Goal: Register for event/course

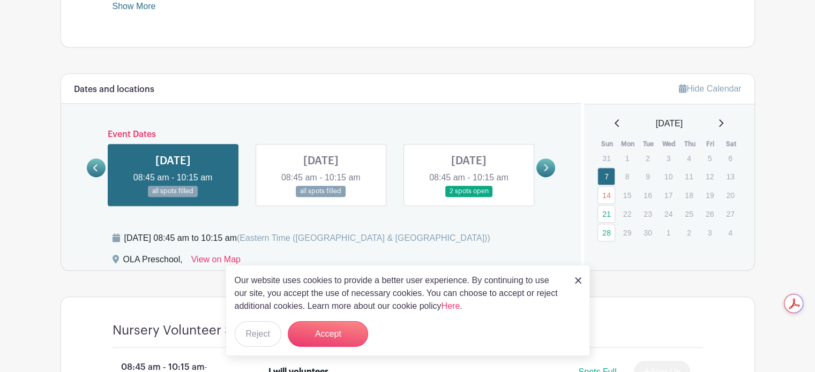
scroll to position [523, 0]
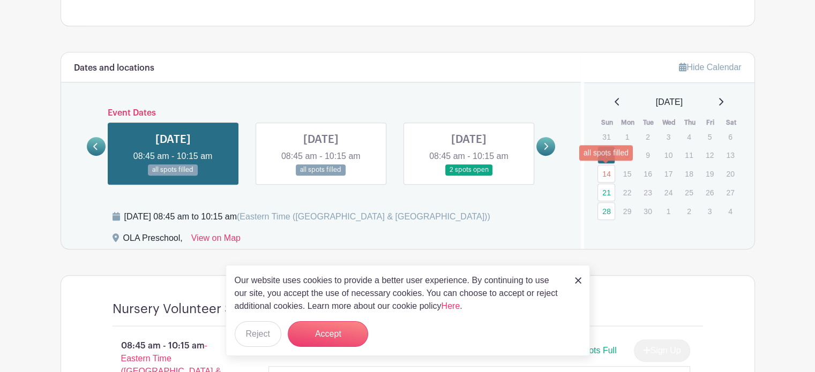
click at [611, 176] on link "14" at bounding box center [606, 174] width 18 height 18
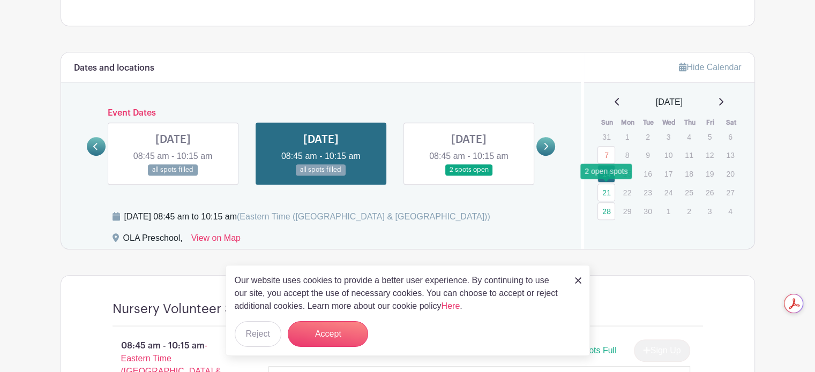
click at [611, 192] on link "21" at bounding box center [606, 193] width 18 height 18
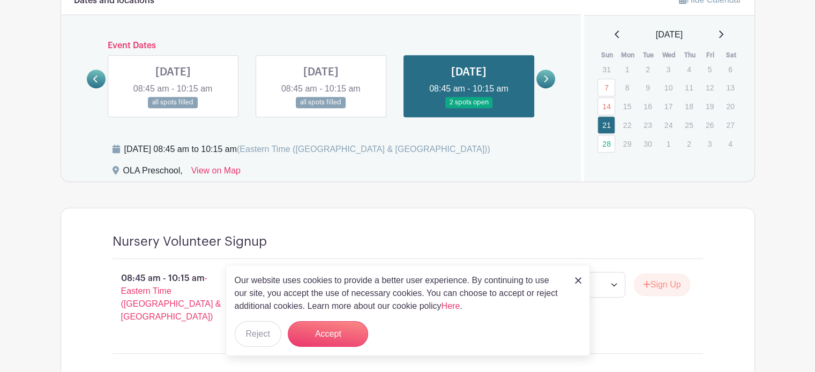
scroll to position [500, 0]
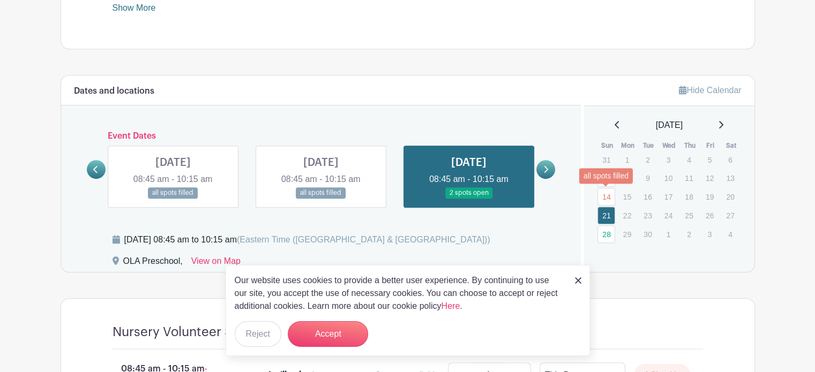
click at [608, 194] on link "14" at bounding box center [606, 197] width 18 height 18
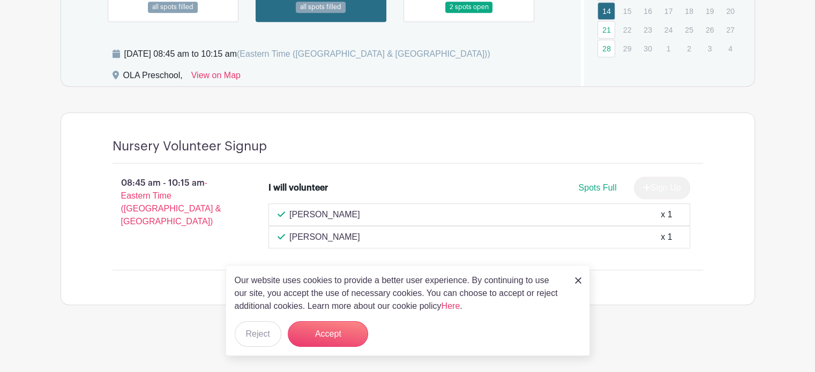
scroll to position [684, 0]
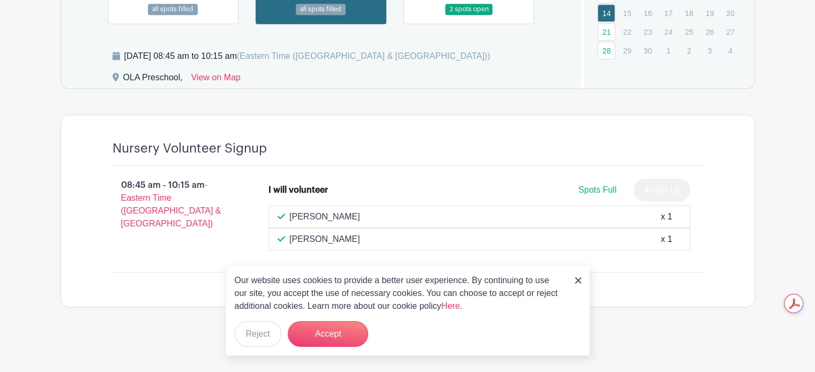
click at [579, 277] on link at bounding box center [578, 280] width 6 height 13
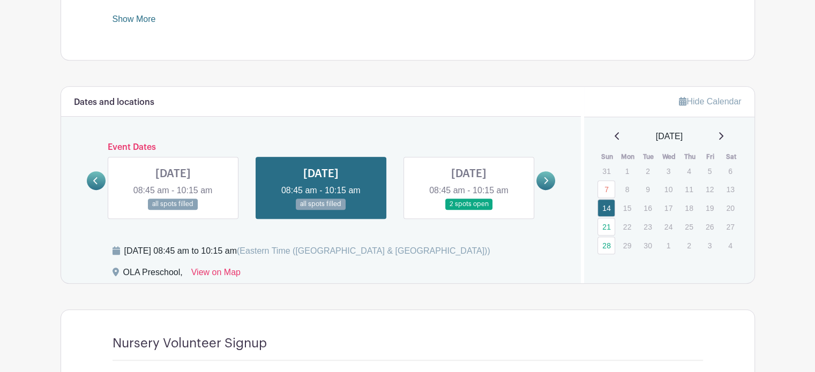
scroll to position [469, 0]
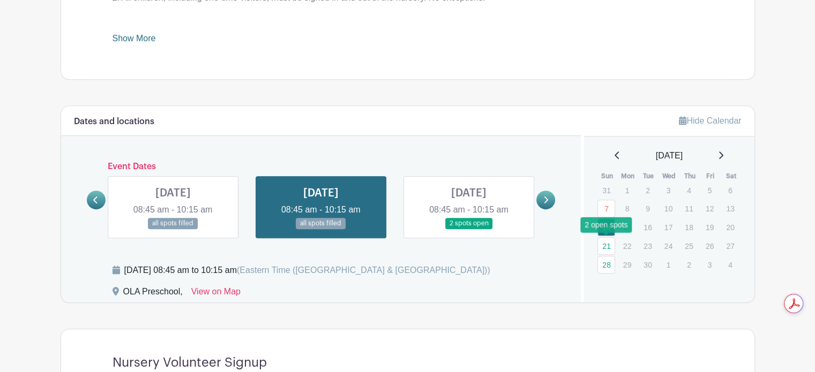
click at [605, 243] on link "21" at bounding box center [606, 246] width 18 height 18
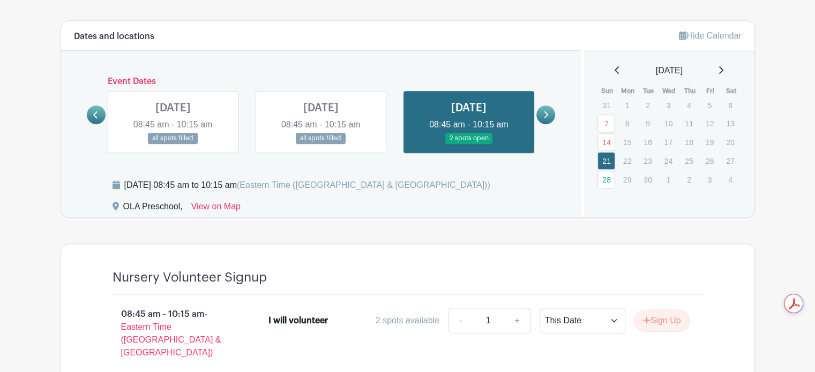
scroll to position [553, 0]
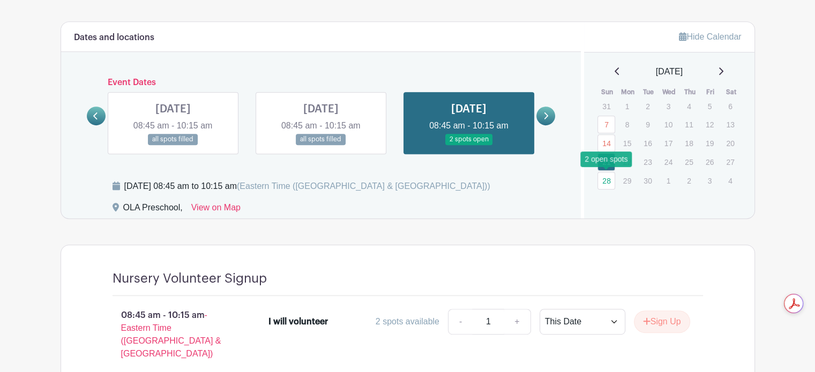
click at [609, 179] on link "28" at bounding box center [606, 181] width 18 height 18
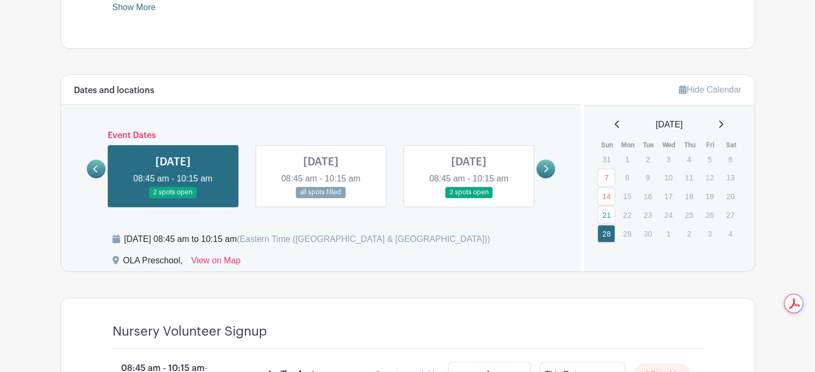
scroll to position [500, 0]
drag, startPoint x: 732, startPoint y: 122, endPoint x: 724, endPoint y: 123, distance: 7.7
click at [731, 122] on div "[DATE]" at bounding box center [669, 125] width 145 height 13
click at [723, 123] on icon at bounding box center [720, 125] width 5 height 9
click at [607, 176] on link "5" at bounding box center [606, 179] width 18 height 18
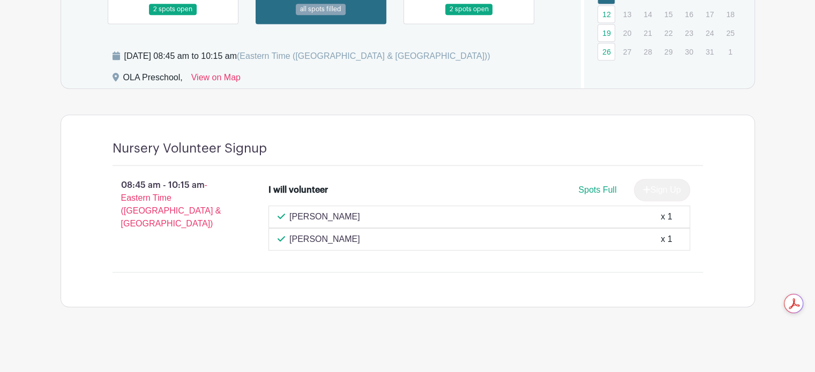
scroll to position [576, 0]
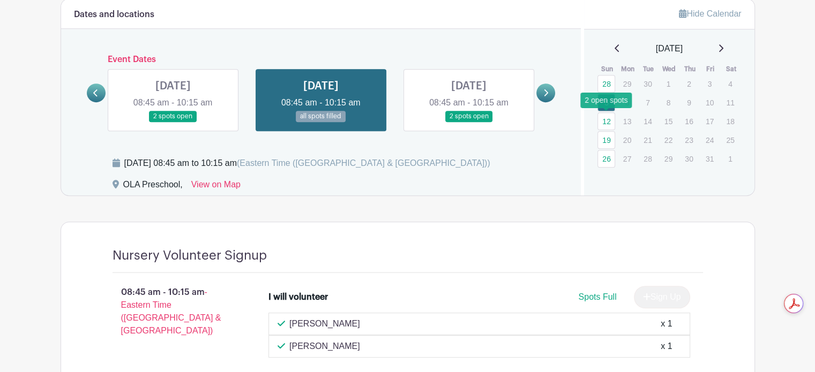
click at [609, 123] on link "12" at bounding box center [606, 122] width 18 height 18
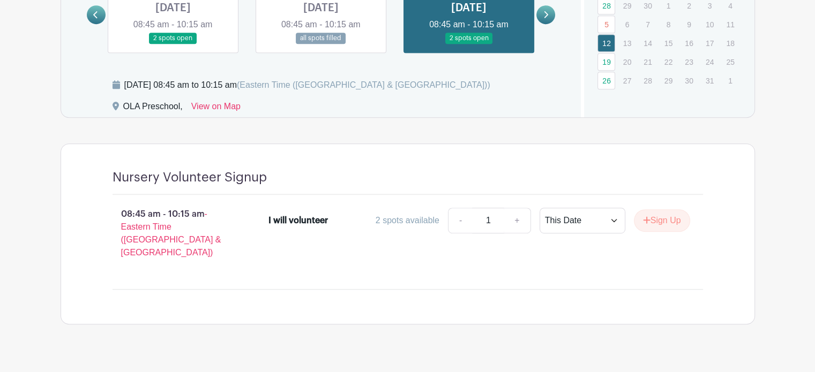
scroll to position [661, 0]
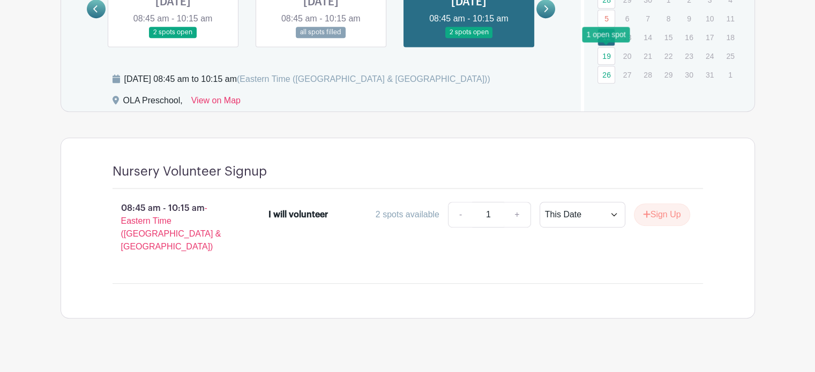
click at [608, 59] on link "19" at bounding box center [606, 56] width 18 height 18
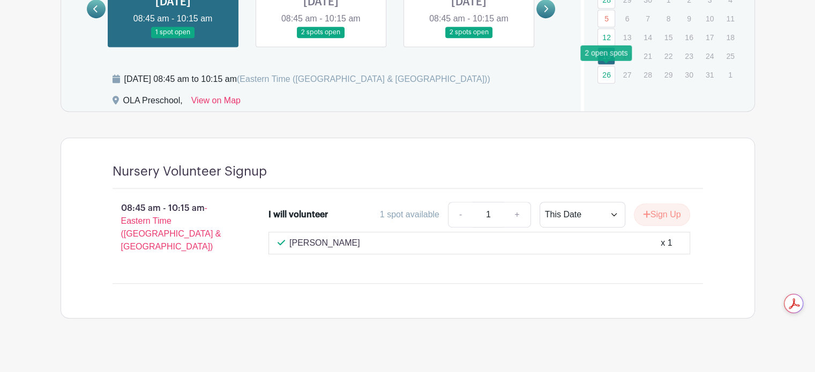
click at [608, 76] on link "26" at bounding box center [606, 75] width 18 height 18
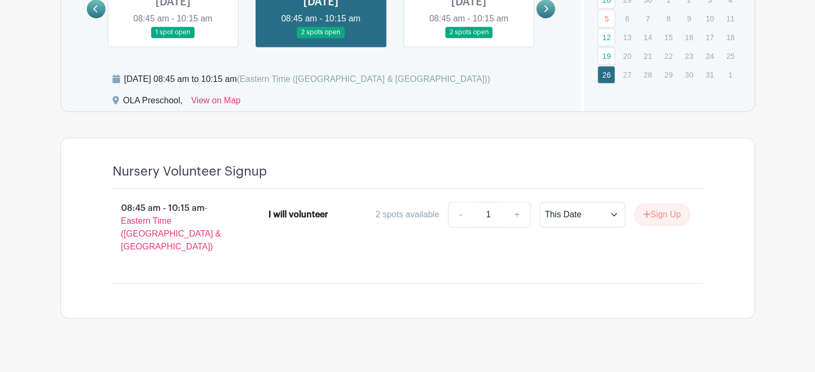
scroll to position [553, 0]
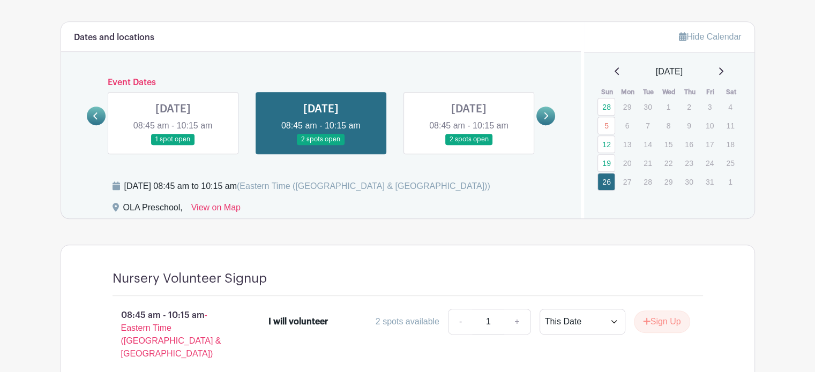
click at [723, 73] on icon at bounding box center [720, 71] width 5 height 9
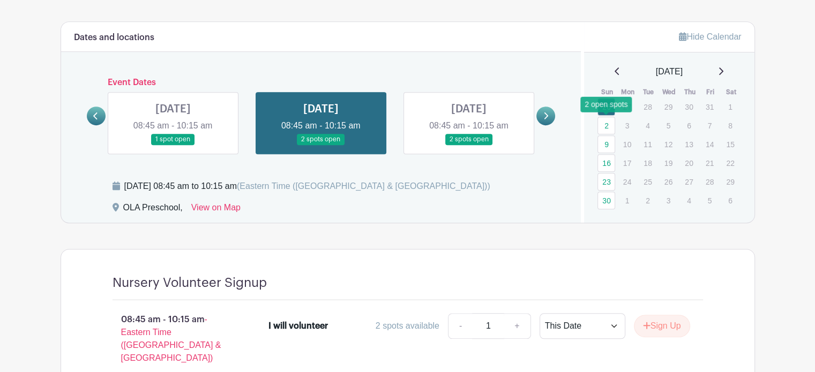
click at [608, 124] on link "2" at bounding box center [606, 126] width 18 height 18
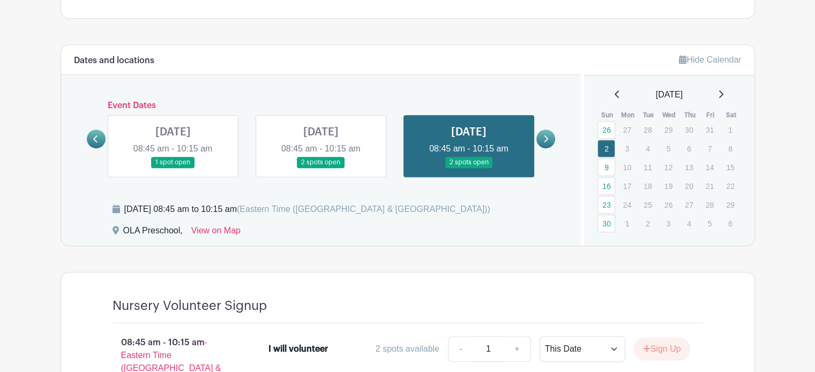
scroll to position [503, 0]
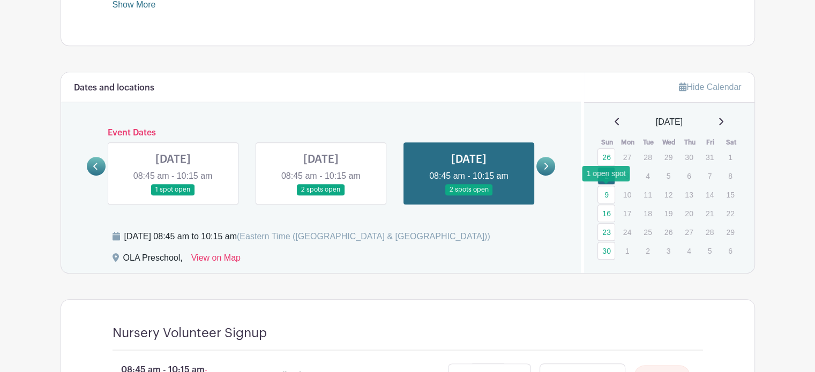
click at [612, 190] on link "9" at bounding box center [606, 195] width 18 height 18
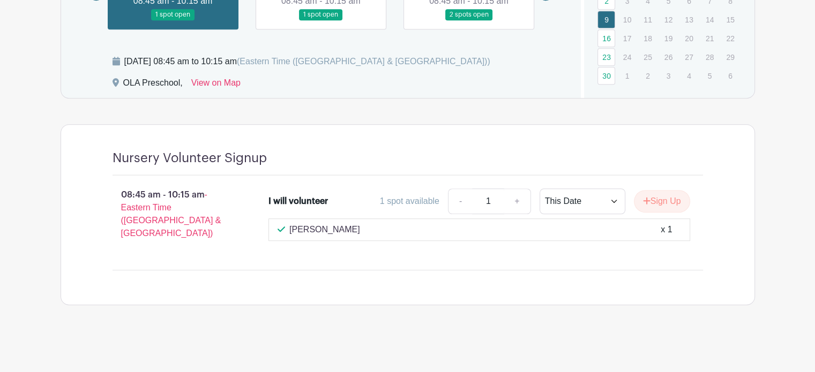
scroll to position [667, 0]
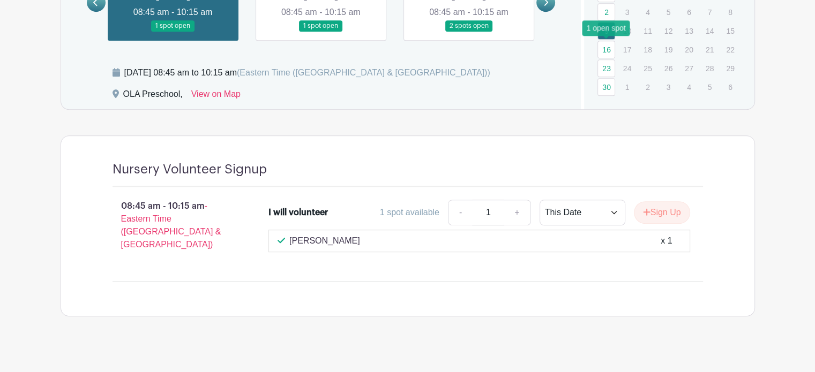
click at [598, 49] on link "16" at bounding box center [606, 50] width 18 height 18
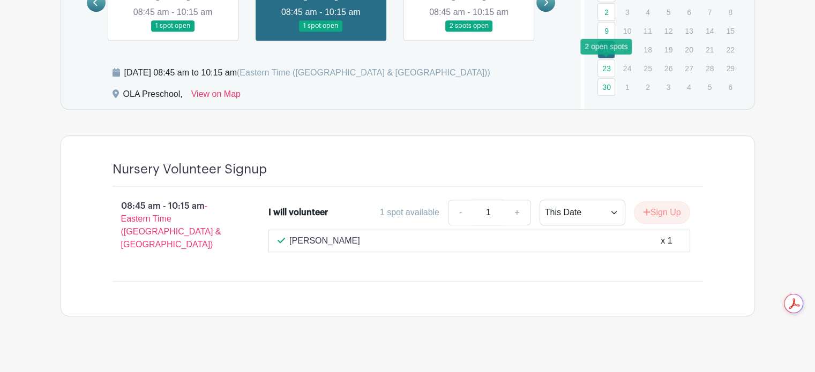
click at [601, 64] on link "23" at bounding box center [606, 68] width 18 height 18
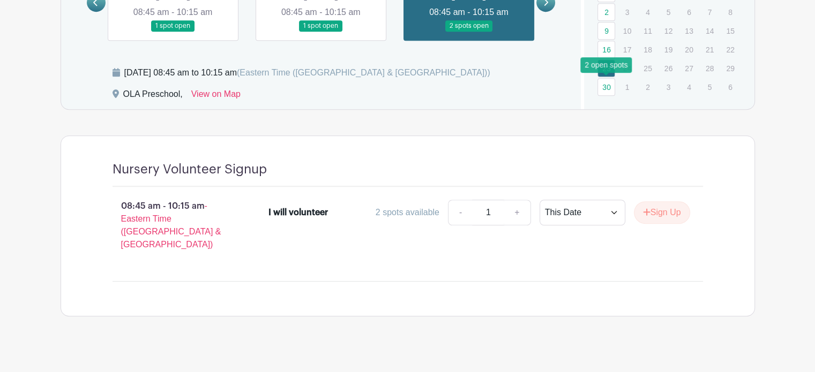
scroll to position [664, 0]
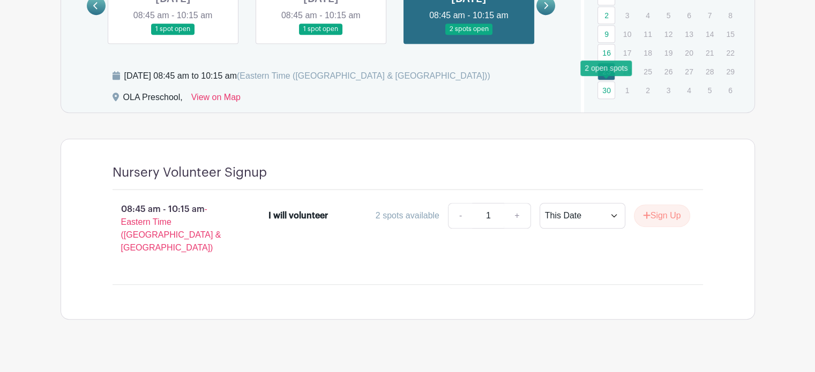
click at [607, 88] on link "30" at bounding box center [606, 90] width 18 height 18
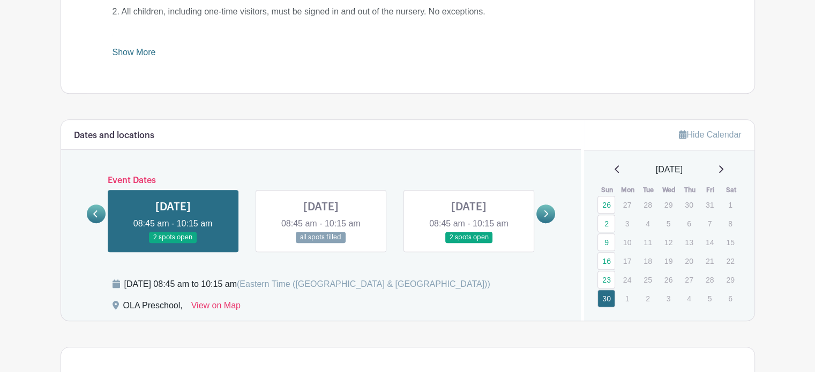
scroll to position [449, 0]
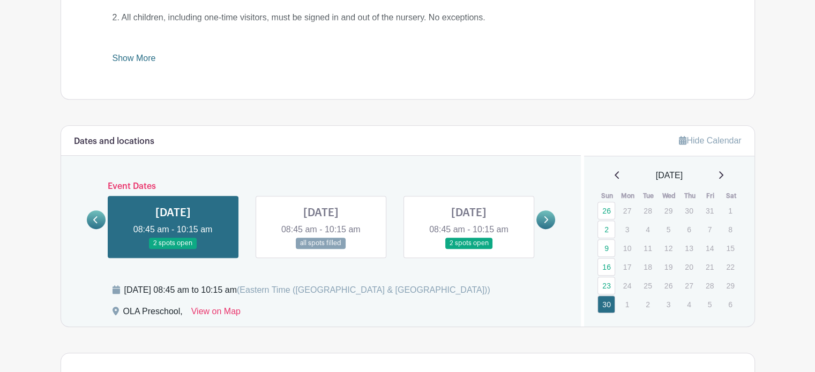
click at [723, 173] on icon at bounding box center [720, 175] width 5 height 9
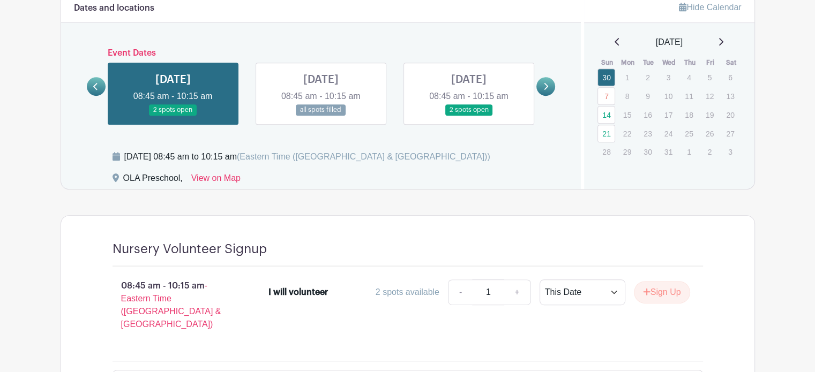
scroll to position [610, 0]
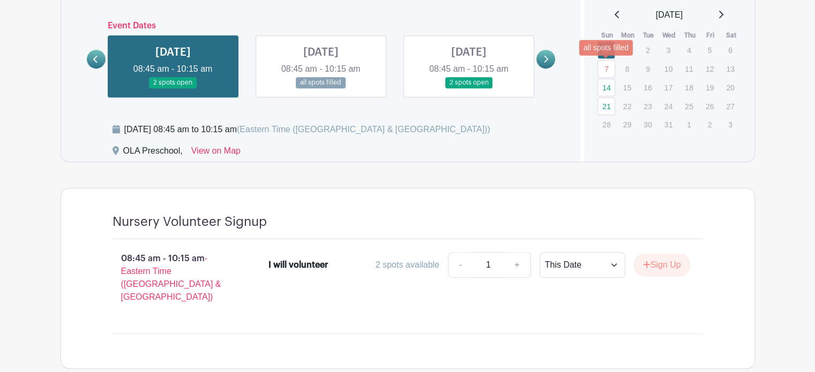
click at [611, 62] on link "7" at bounding box center [606, 69] width 18 height 18
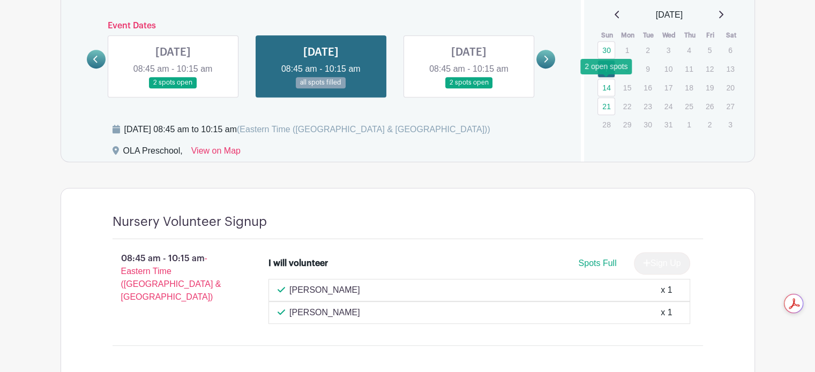
click at [606, 88] on link "14" at bounding box center [606, 88] width 18 height 18
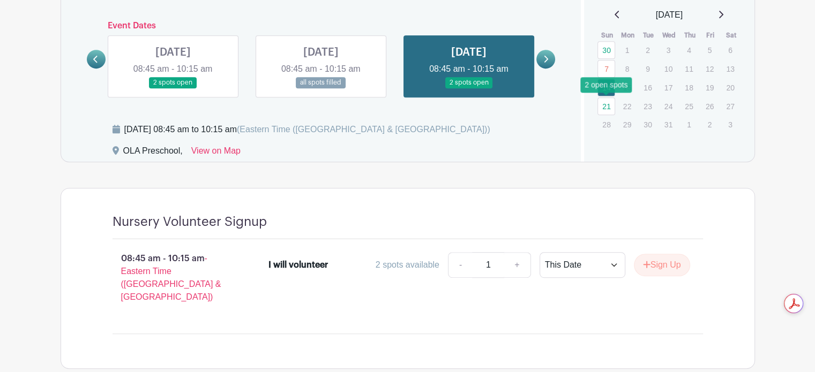
click at [611, 103] on link "21" at bounding box center [606, 107] width 18 height 18
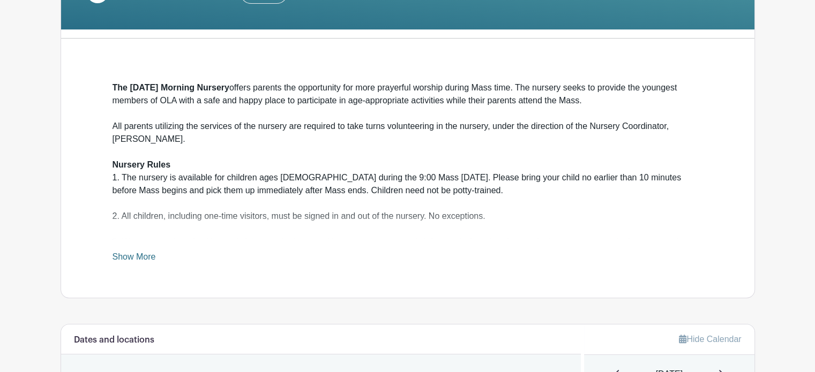
scroll to position [232, 0]
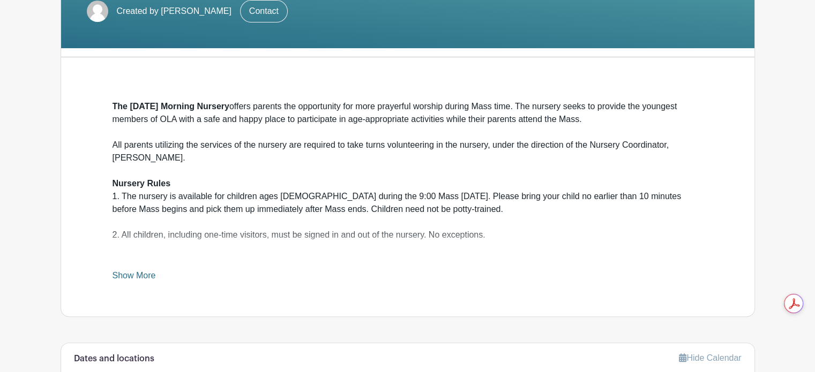
click at [146, 276] on link "Show More" at bounding box center [134, 277] width 43 height 13
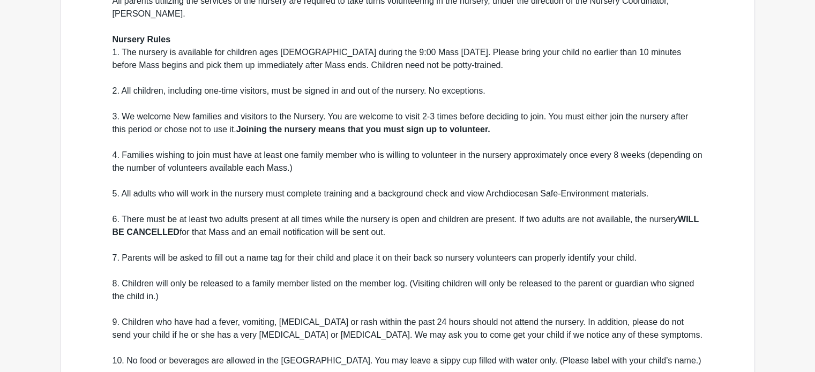
scroll to position [393, 0]
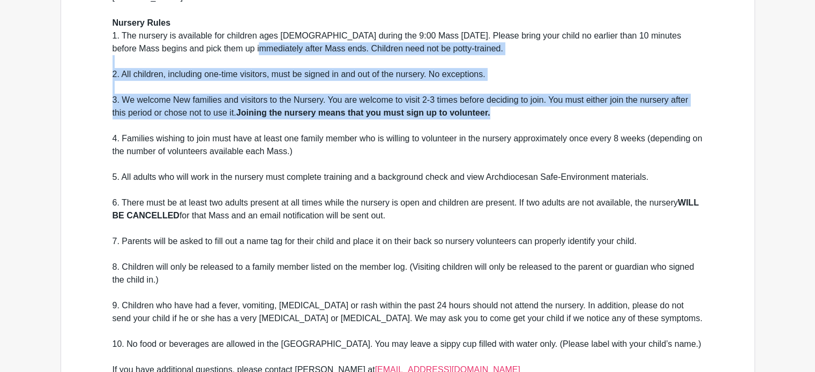
drag, startPoint x: 548, startPoint y: 110, endPoint x: 222, endPoint y: 53, distance: 330.7
click at [627, 117] on div "3. We welcome New families and visitors to the Nursery. You are welcome to visi…" at bounding box center [408, 100] width 590 height 39
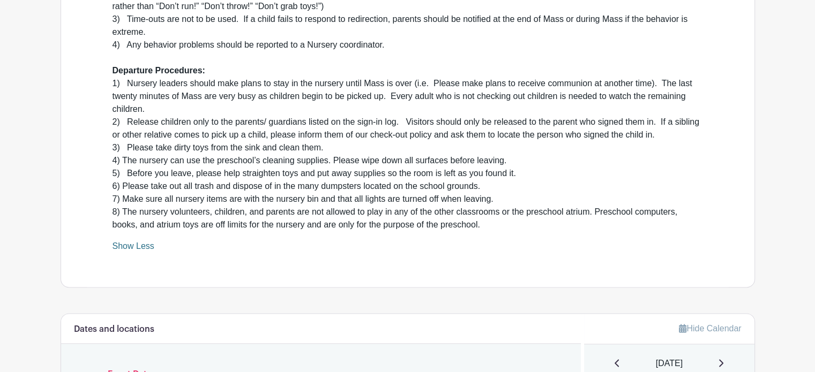
scroll to position [1464, 0]
